Goal: Information Seeking & Learning: Learn about a topic

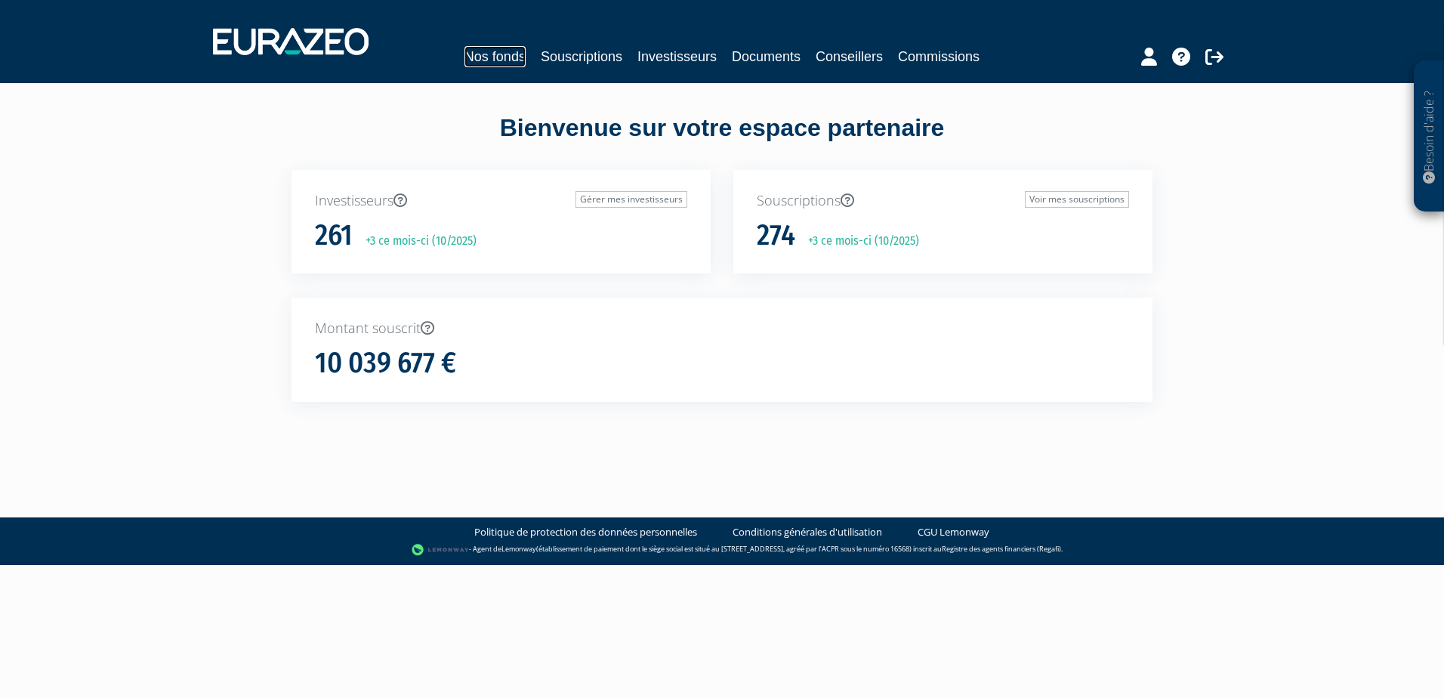
click at [479, 52] on link "Nos fonds" at bounding box center [494, 56] width 61 height 21
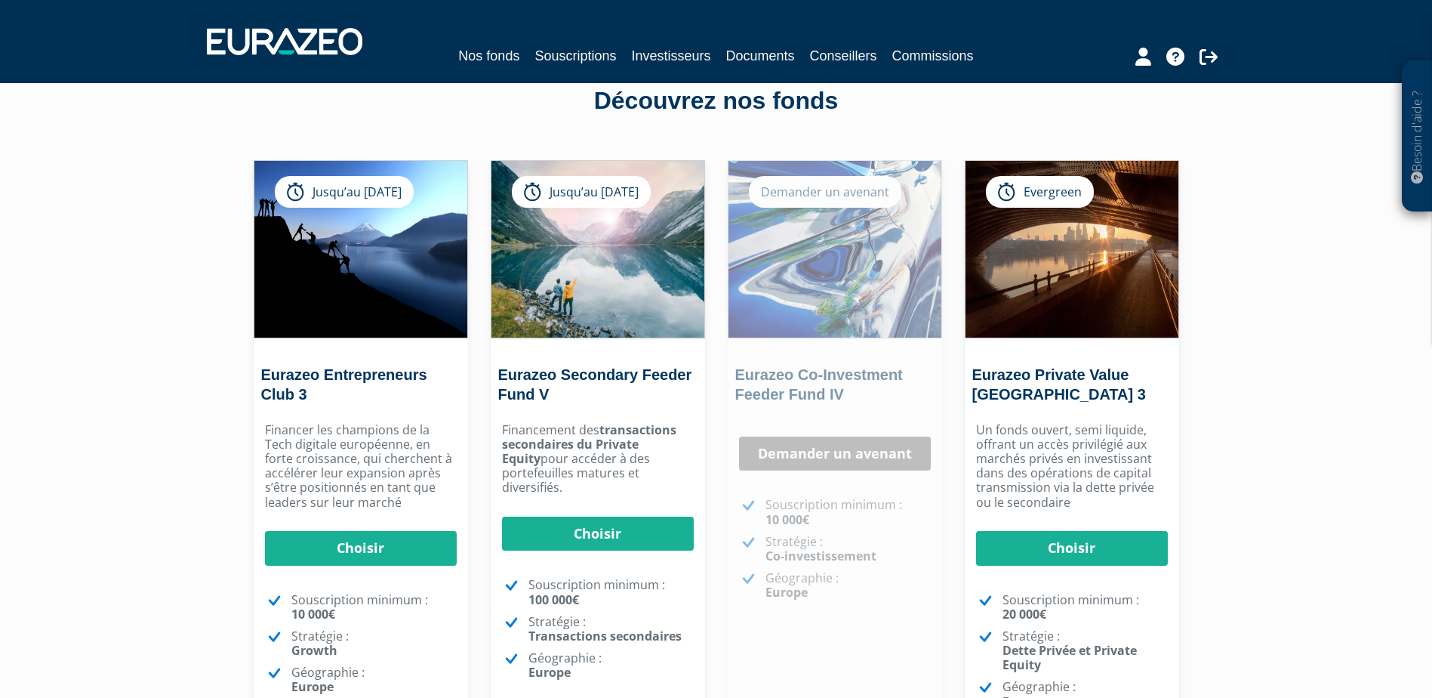
scroll to position [76, 0]
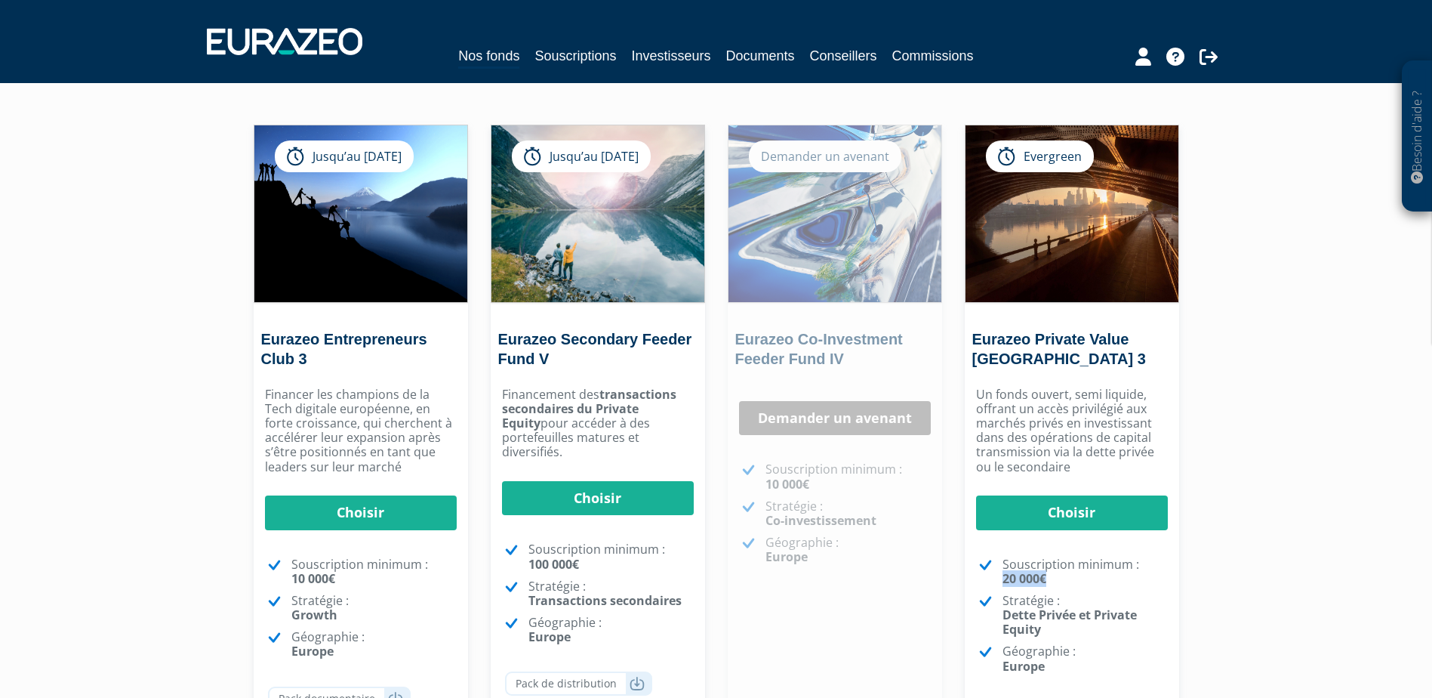
drag, startPoint x: 1056, startPoint y: 575, endPoint x: 993, endPoint y: 575, distance: 62.7
click at [993, 575] on li "Souscription minimum : 20 000€" at bounding box center [1072, 571] width 192 height 29
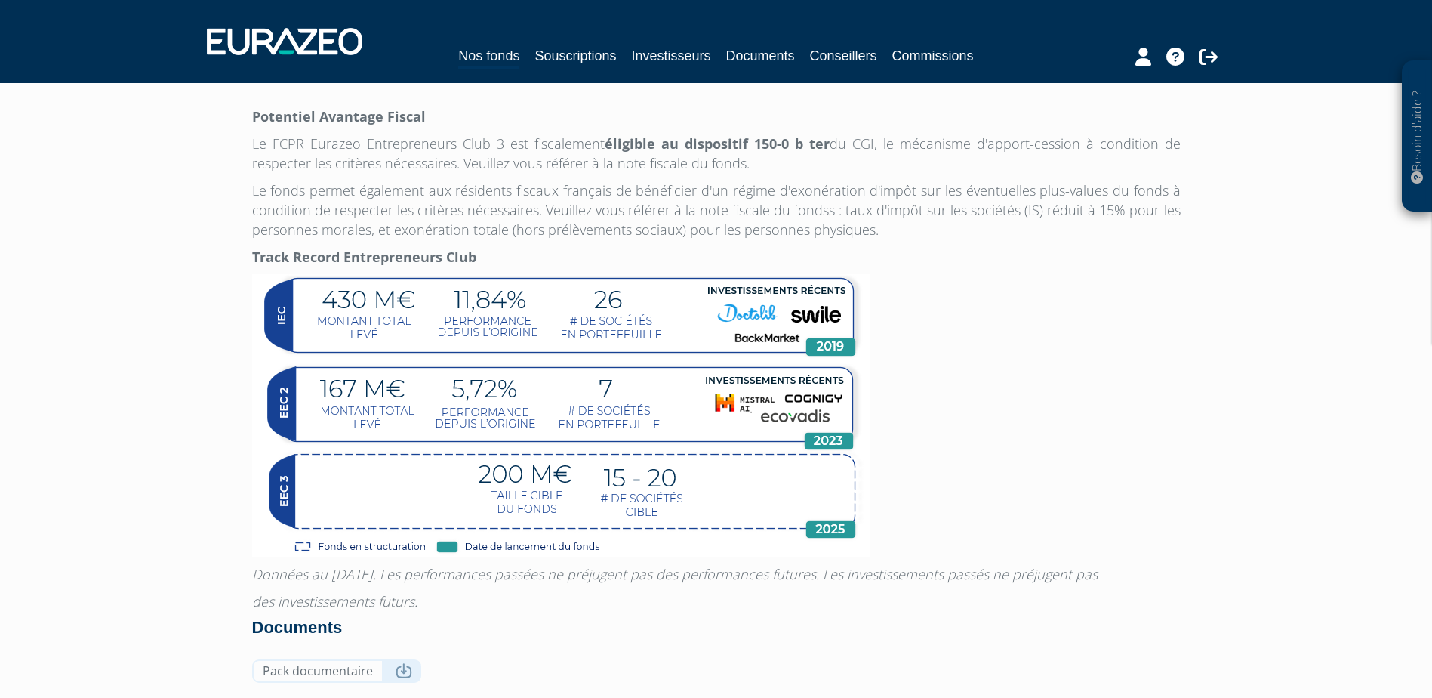
scroll to position [1133, 0]
